Goal: Check status: Check status

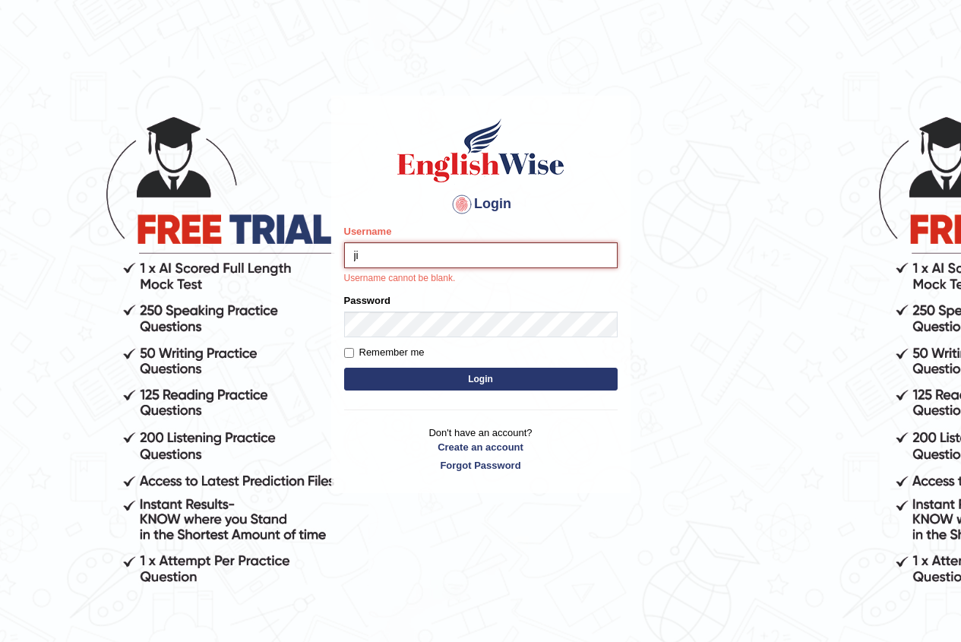
type input "jiwan_parramatta"
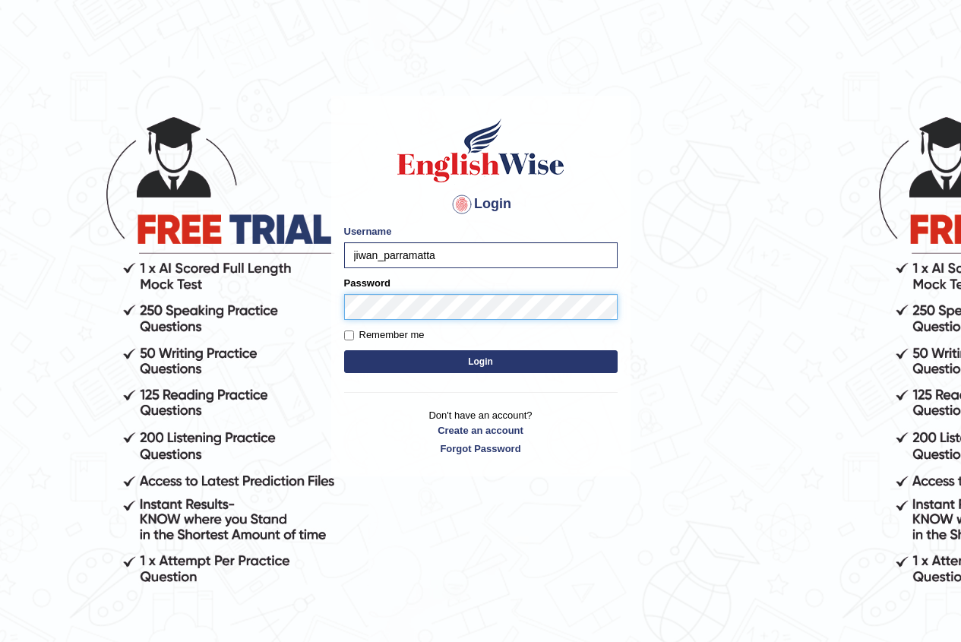
click at [344, 350] on button "Login" at bounding box center [480, 361] width 273 height 23
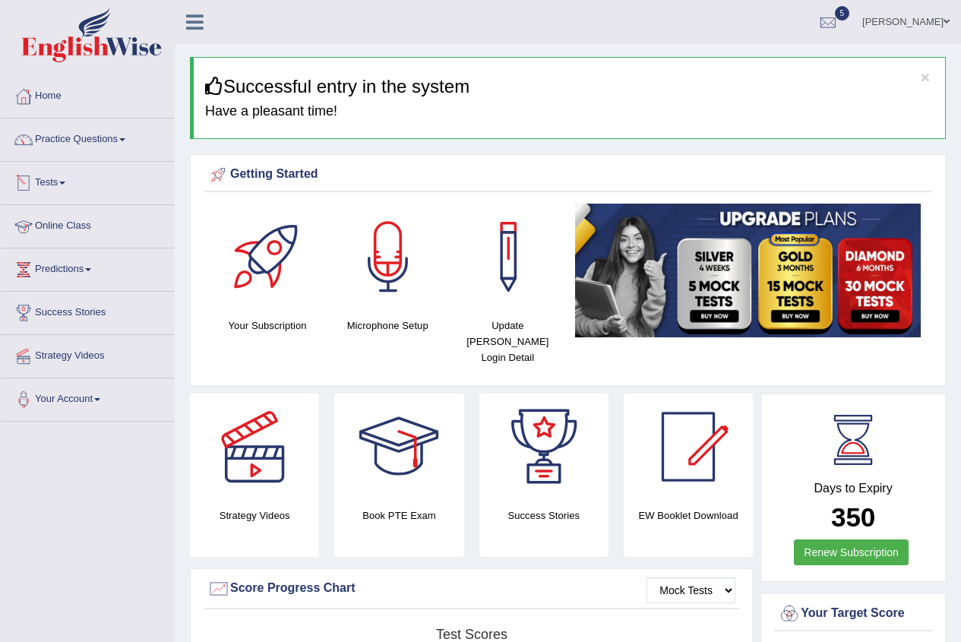
click at [65, 181] on link "Tests" at bounding box center [87, 181] width 173 height 38
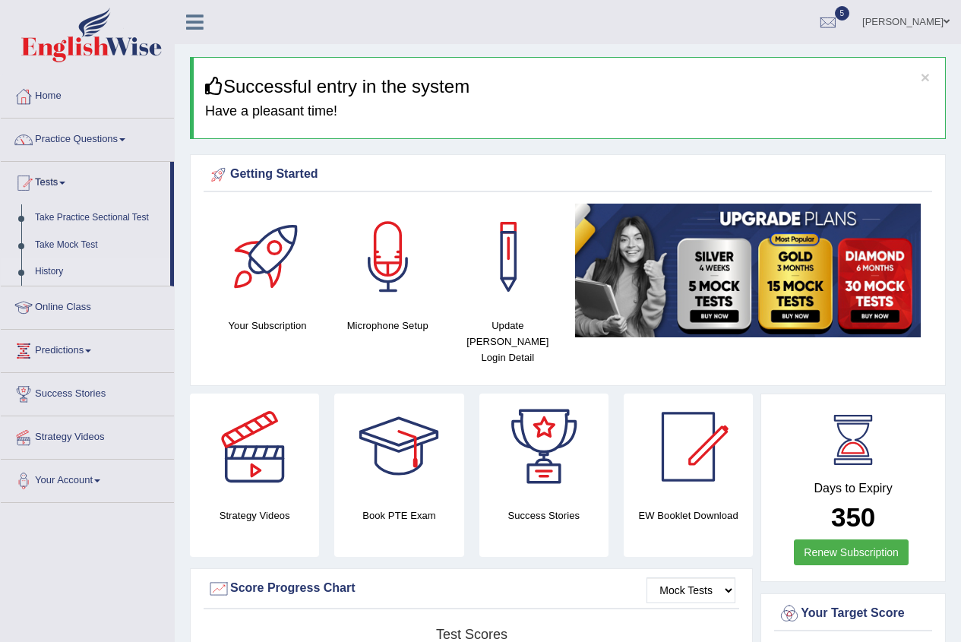
click at [61, 267] on link "History" at bounding box center [99, 271] width 142 height 27
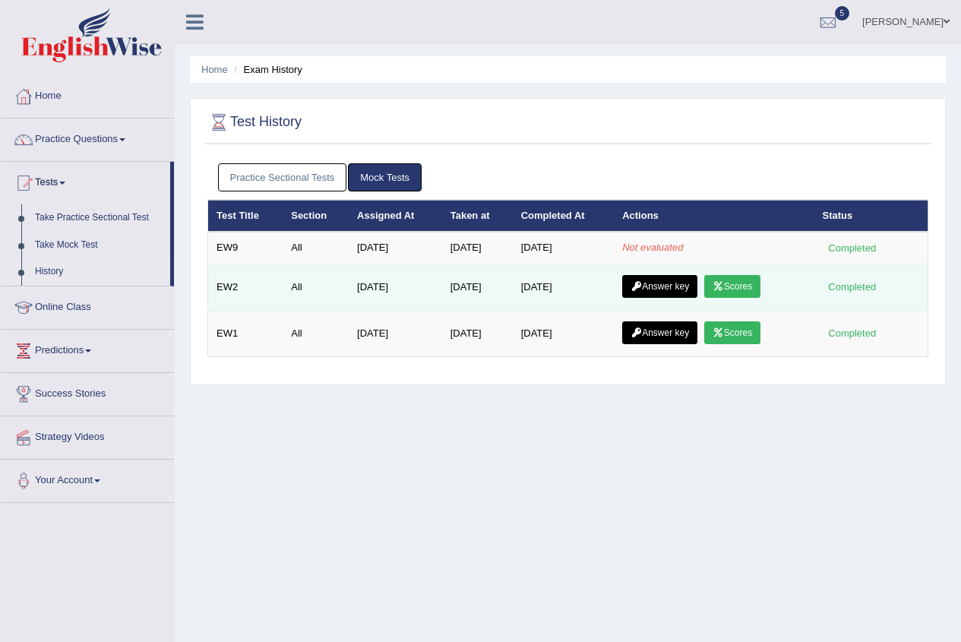
click at [731, 287] on link "Scores" at bounding box center [732, 286] width 56 height 23
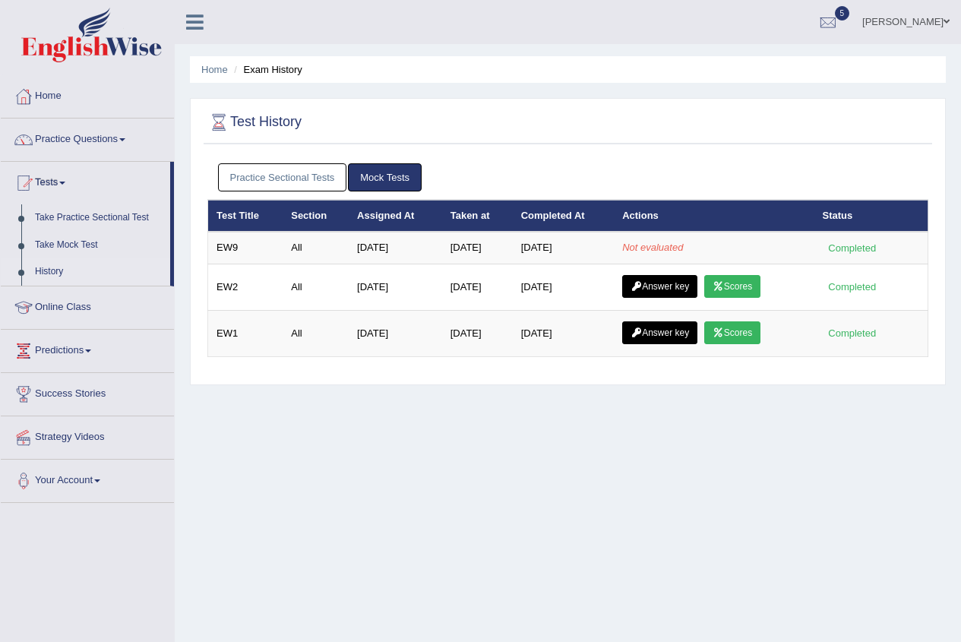
click at [946, 19] on span at bounding box center [946, 22] width 6 height 10
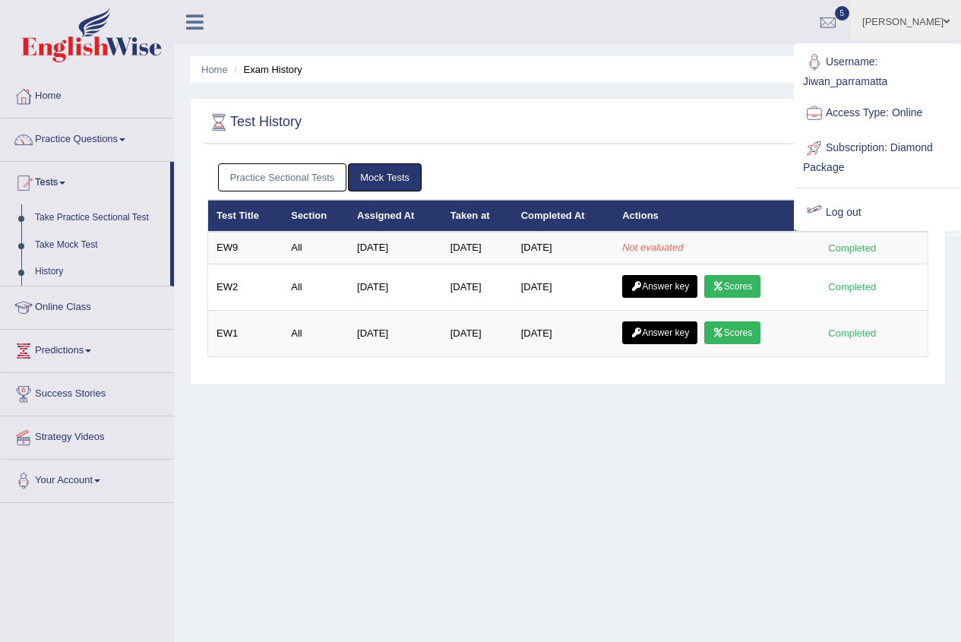
click at [848, 210] on link "Log out" at bounding box center [877, 212] width 164 height 35
